Goal: Task Accomplishment & Management: Manage account settings

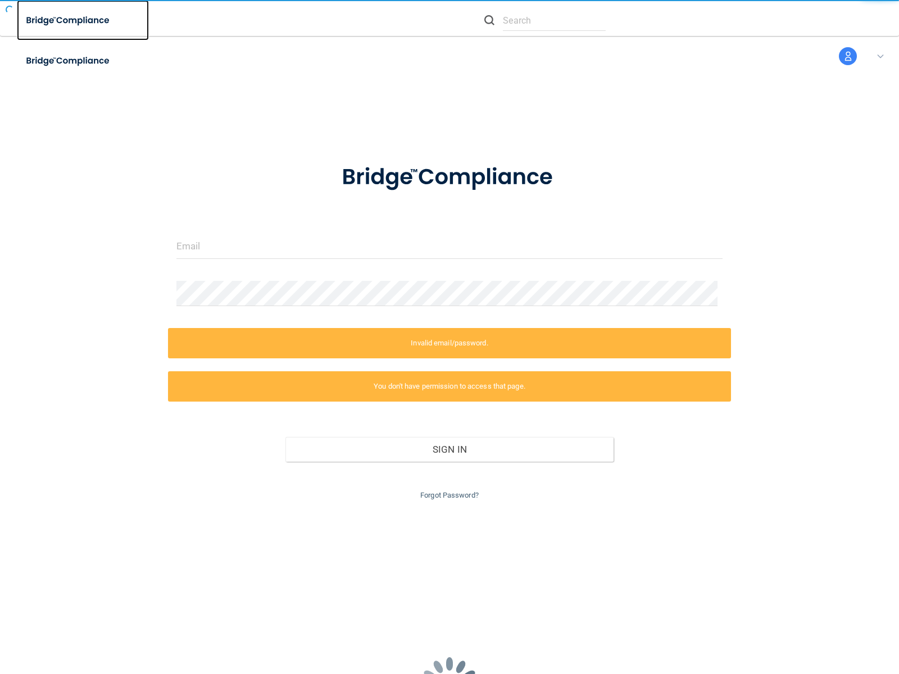
click at [83, 20] on img at bounding box center [68, 20] width 103 height 23
click at [83, 61] on img at bounding box center [68, 60] width 103 height 23
click at [545, 20] on input "text" at bounding box center [554, 20] width 103 height 21
type input "nessus_was_textjvrchqwr"
type input "nessus_was_text2wkf45zf"
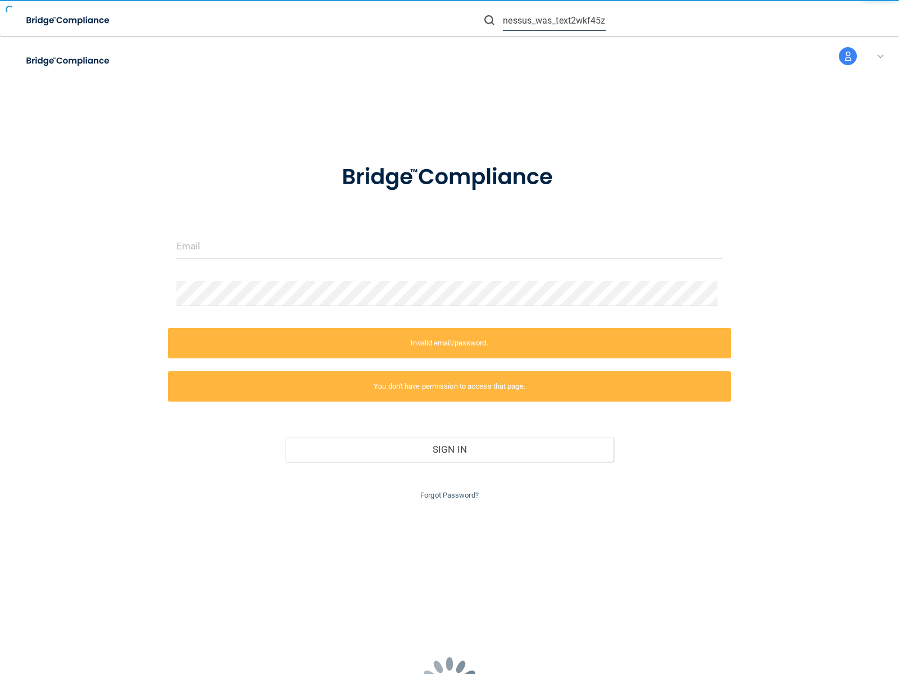
scroll to position [0, 3]
click at [489, 20] on img at bounding box center [489, 20] width 10 height 10
type input "nessus_was_textgy7ujhpb"
click at [554, 20] on input "text" at bounding box center [554, 20] width 103 height 21
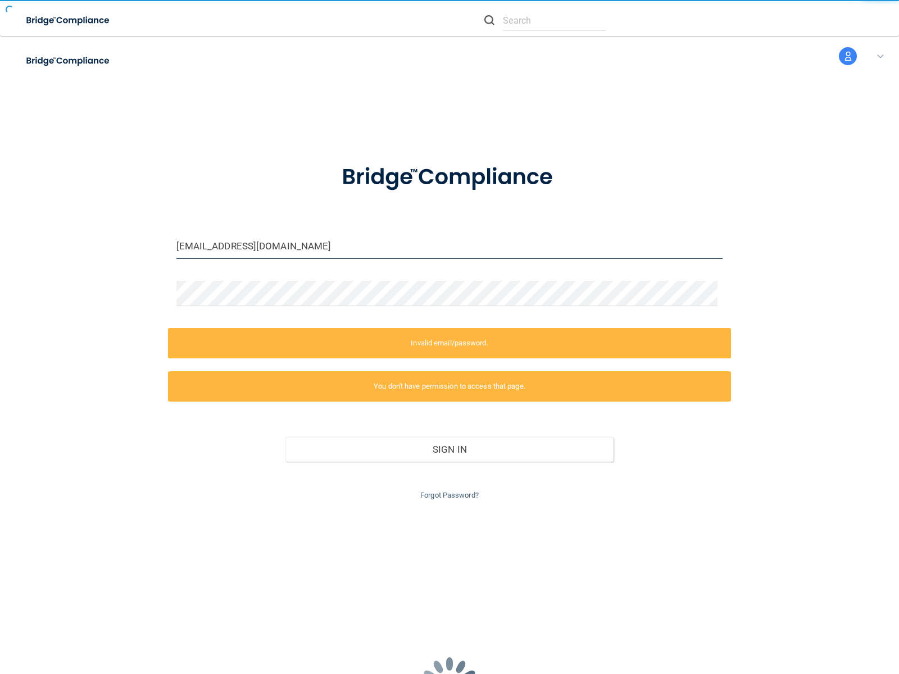
type input "wasscanahyuz38k@tenable.com"
type input "[EMAIL_ADDRESS][DOMAIN_NAME]"
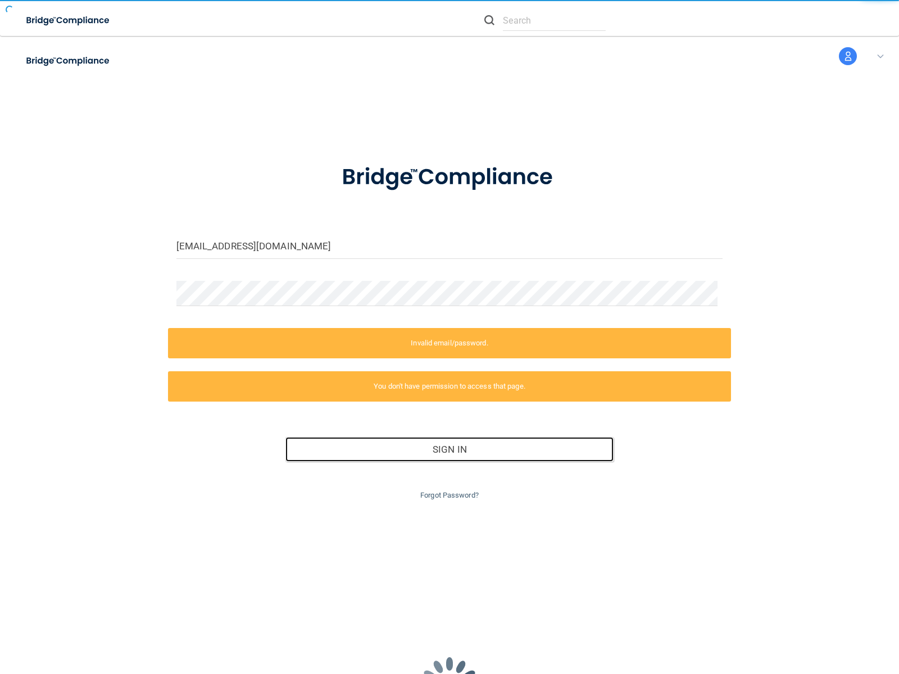
click at [445, 449] on button "Sign In" at bounding box center [449, 449] width 328 height 25
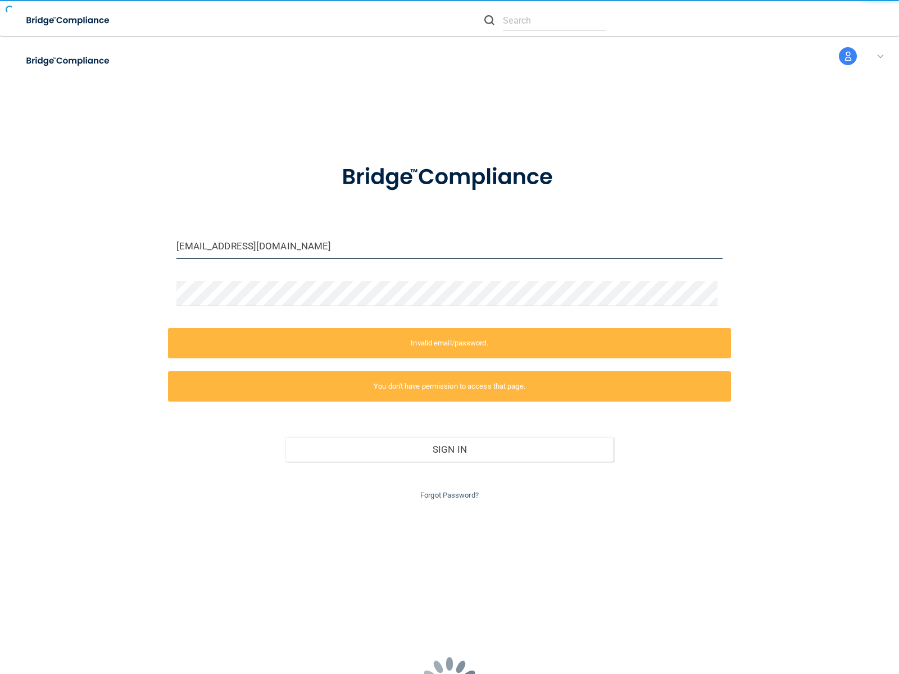
type input "[EMAIL_ADDRESS][DOMAIN_NAME]"
click at [445, 246] on input "email" at bounding box center [449, 246] width 547 height 25
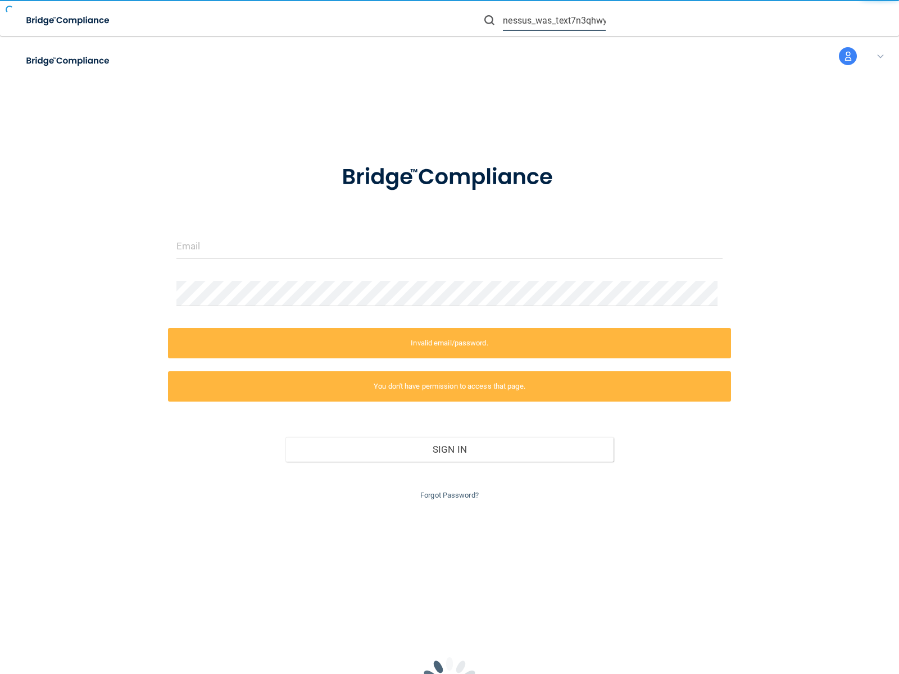
scroll to position [0, 6]
type input "nessus_was_text7n3qhwyk"
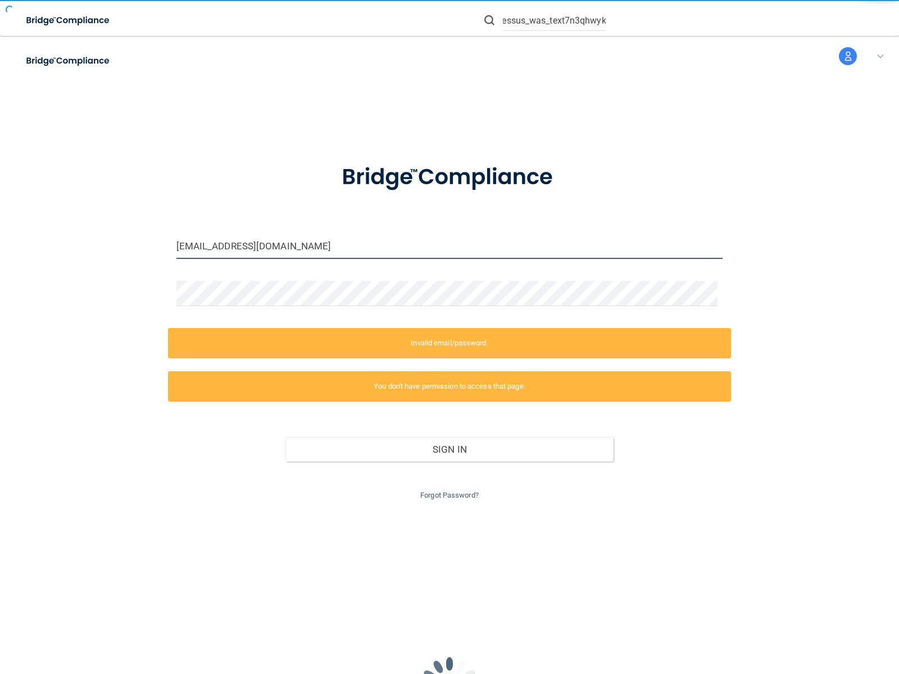
scroll to position [0, 0]
type input "wasscanyrpbfs92@tenable.com"
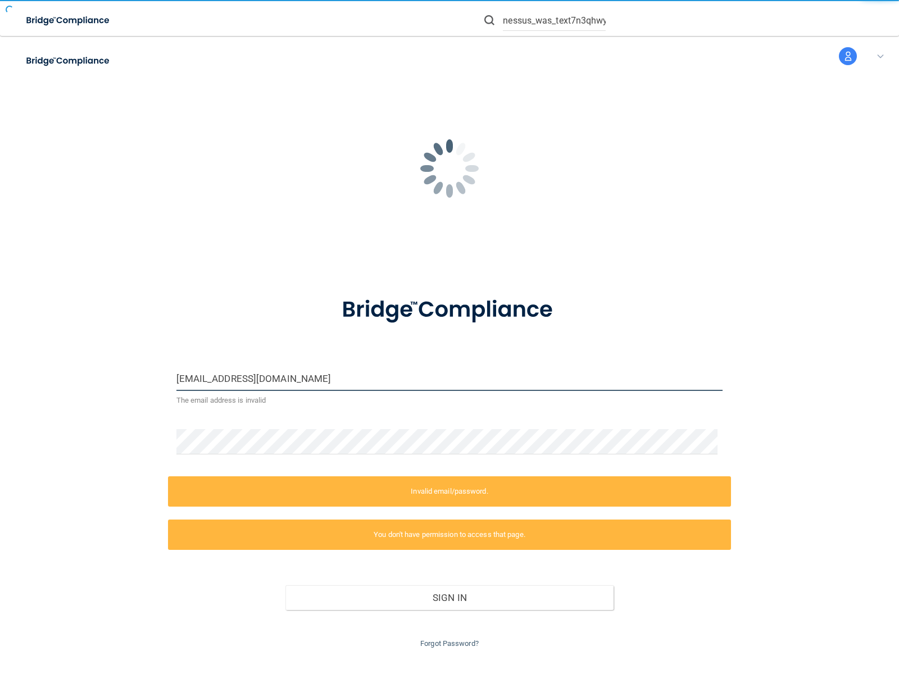
type input "wasscan4vq44q53@tenable.com"
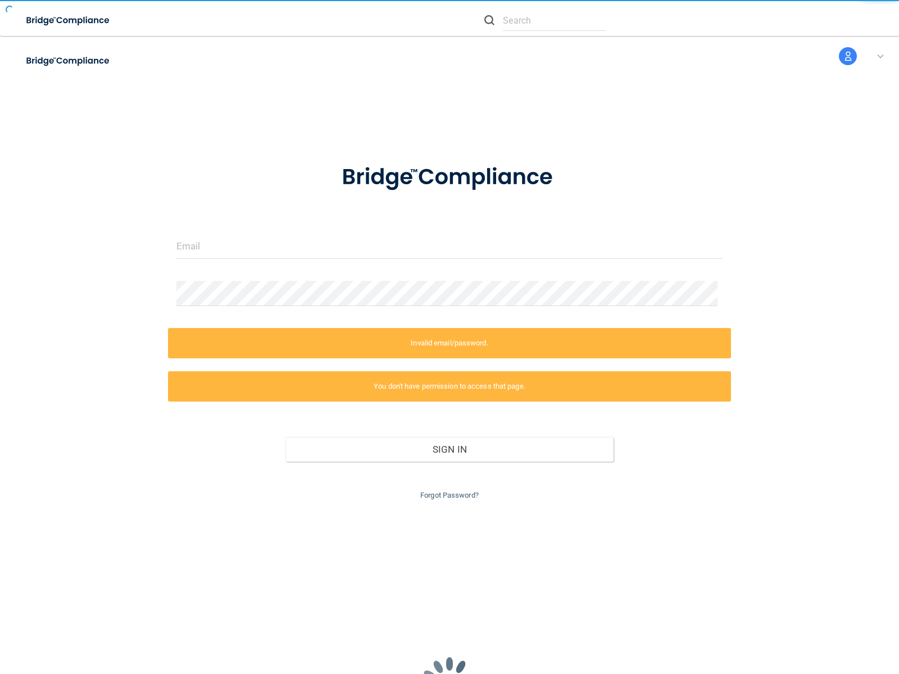
click at [445, 495] on link "Forgot Password?" at bounding box center [449, 495] width 58 height 8
